Goal: Task Accomplishment & Management: Manage account settings

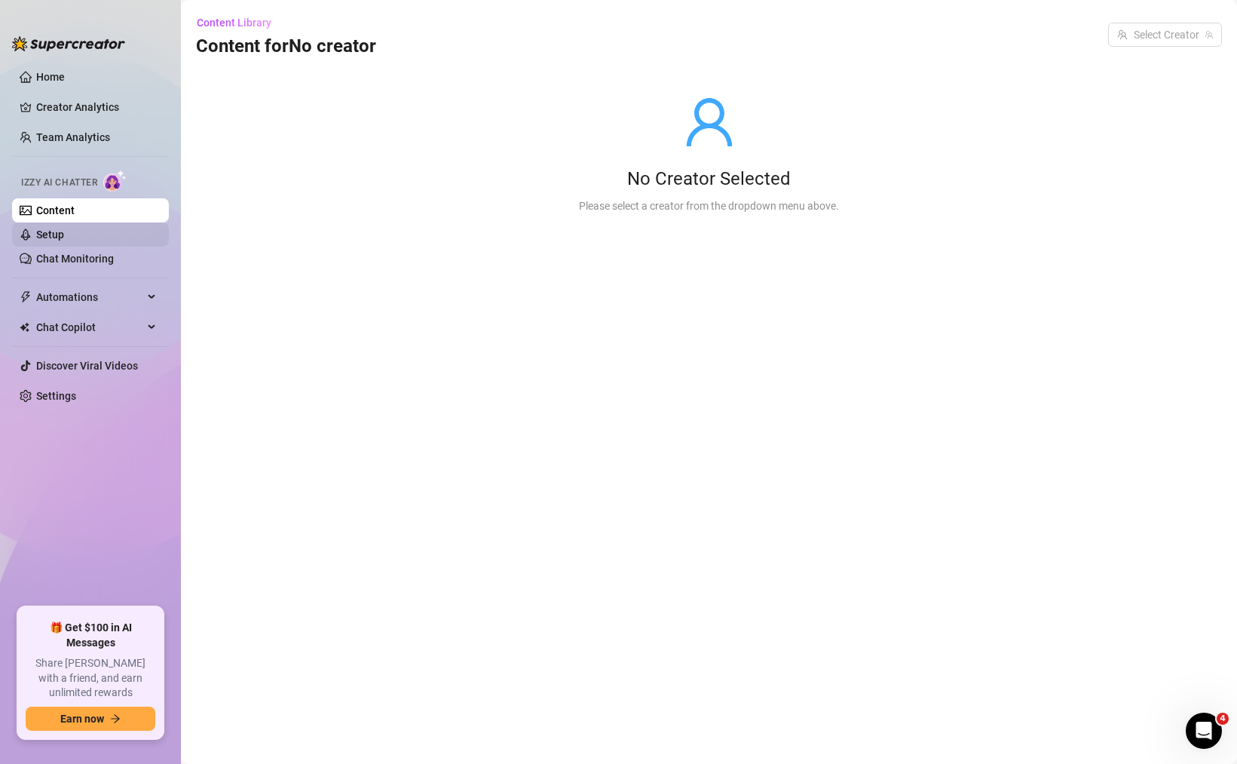
click at [64, 228] on link "Setup" at bounding box center [50, 234] width 28 height 12
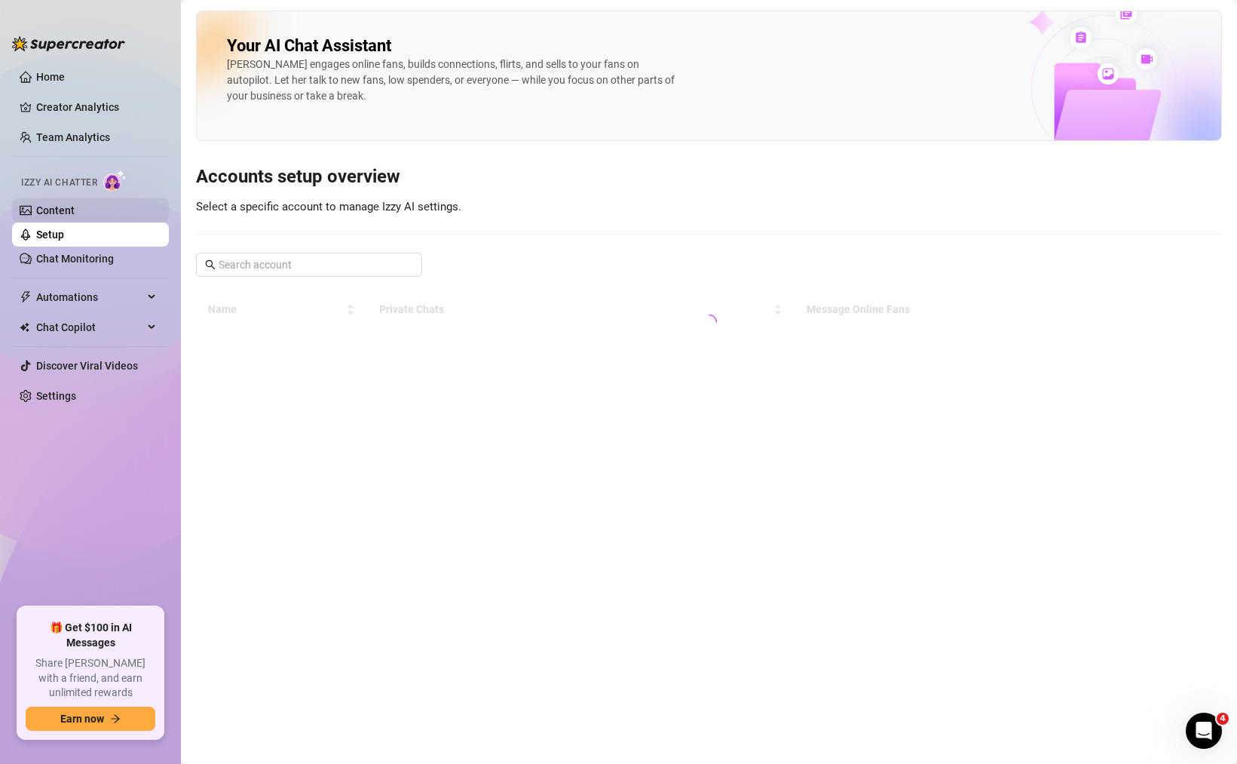
click at [75, 213] on link "Content" at bounding box center [55, 210] width 38 height 12
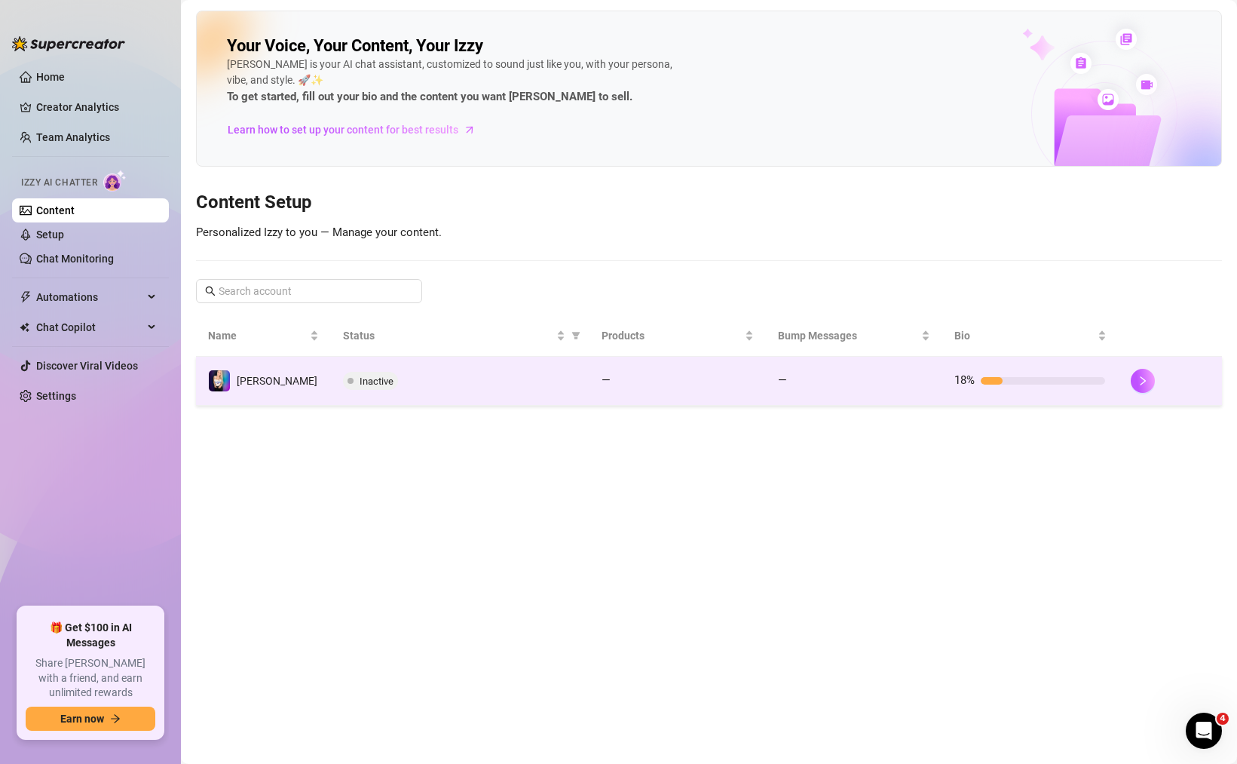
click at [319, 385] on td "Lisa-Sophie" at bounding box center [263, 381] width 135 height 49
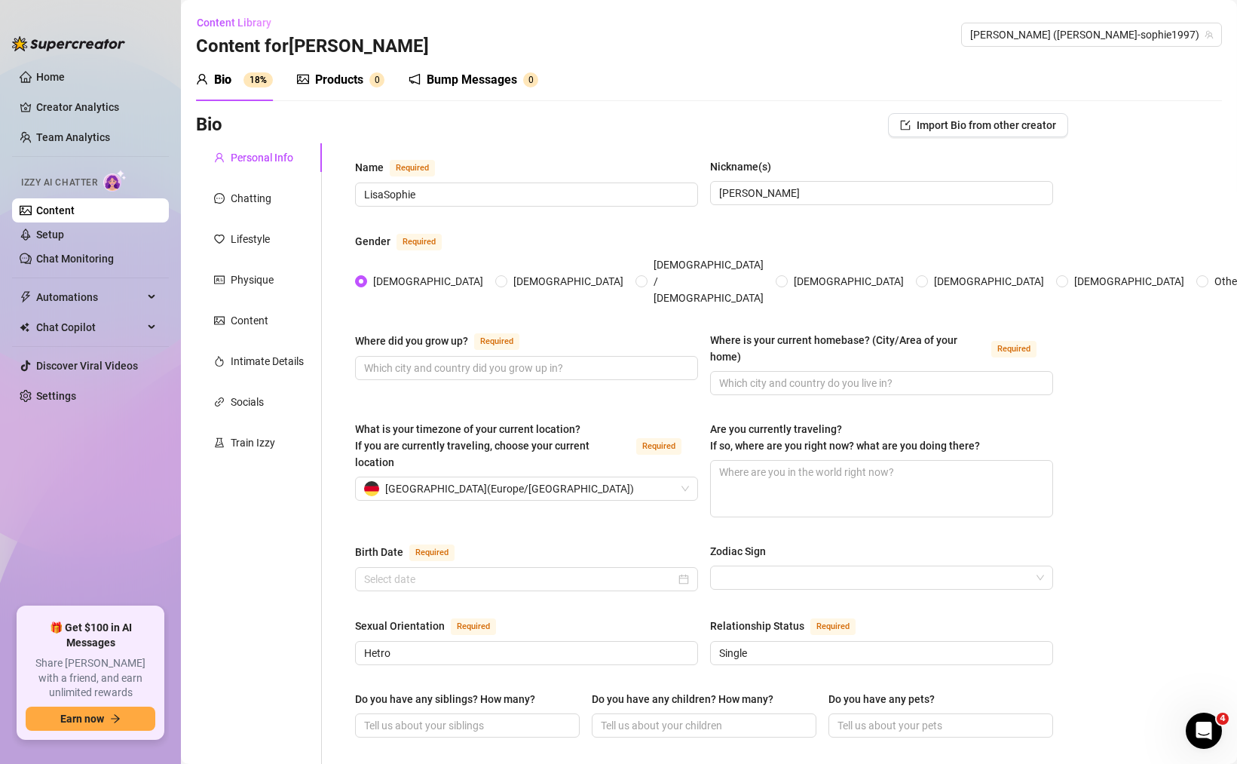
type input "September 18th, 1997"
click at [254, 453] on div "Train Izzy" at bounding box center [259, 442] width 126 height 29
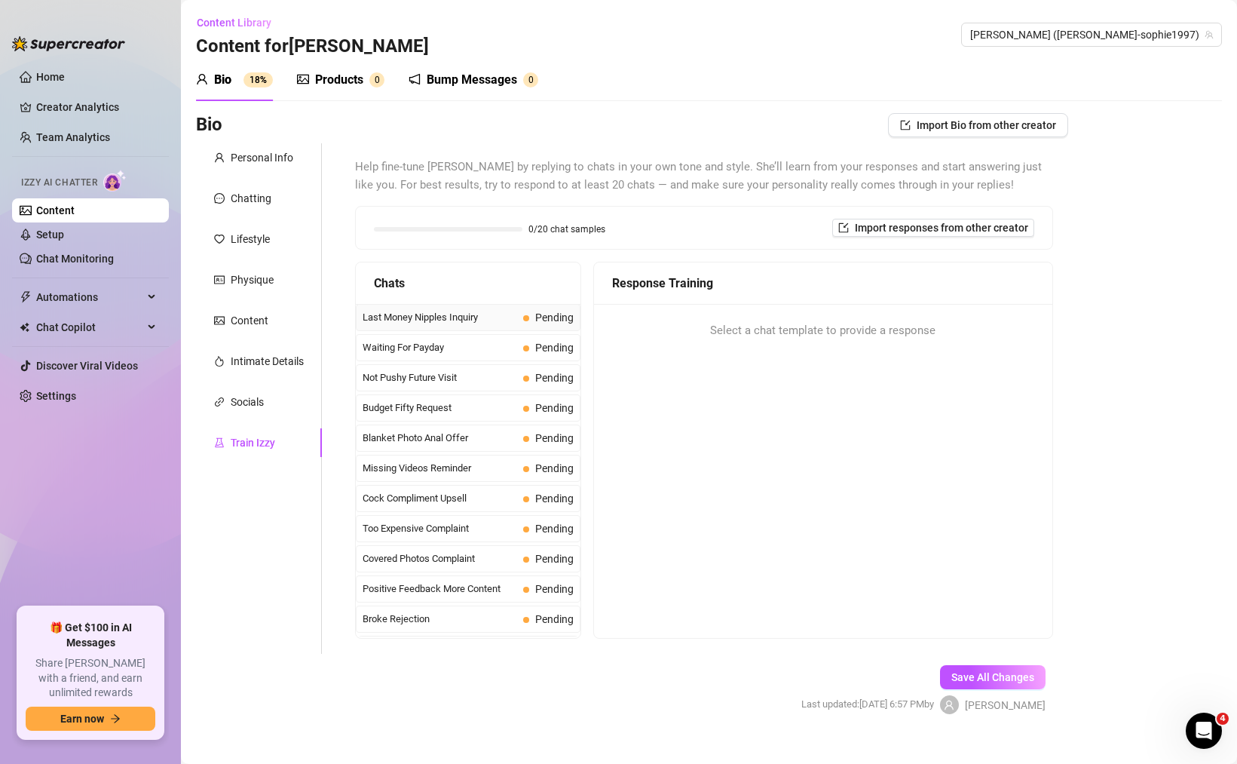
click at [451, 324] on span "Last Money Nipples Inquiry" at bounding box center [440, 317] width 155 height 15
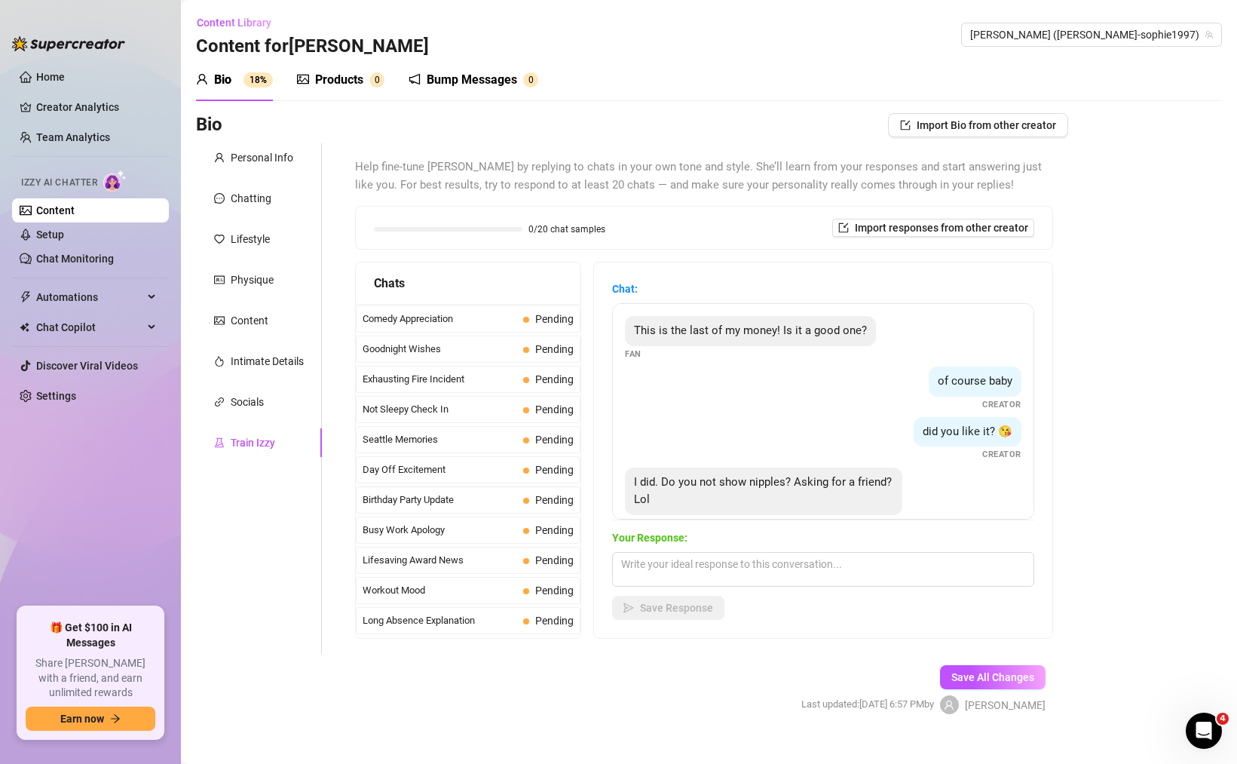
scroll to position [1353, 0]
click at [653, 572] on textarea at bounding box center [823, 569] width 422 height 35
click at [461, 623] on span "Missed Live Stream" at bounding box center [440, 622] width 155 height 15
